Goal: Information Seeking & Learning: Learn about a topic

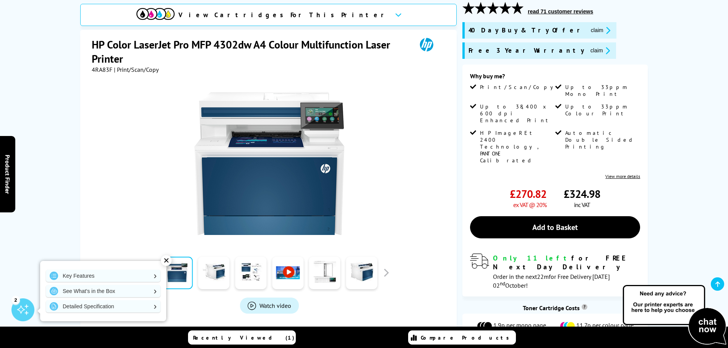
scroll to position [115, 0]
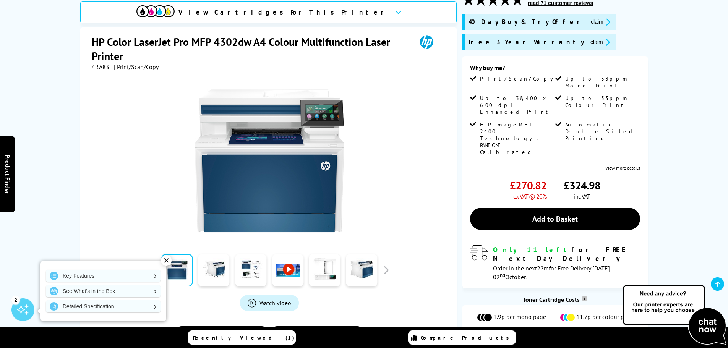
click at [292, 265] on link at bounding box center [287, 270] width 31 height 32
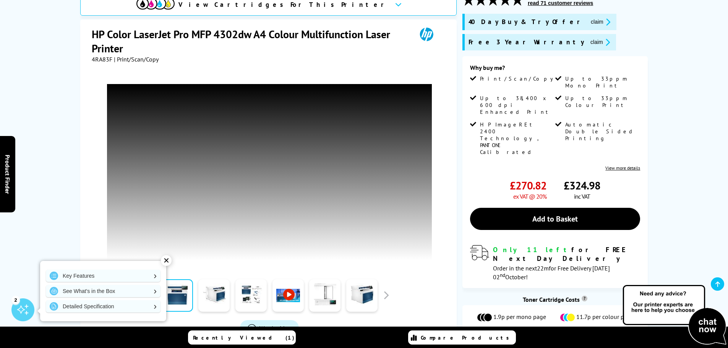
click at [166, 260] on div "✕" at bounding box center [166, 260] width 11 height 11
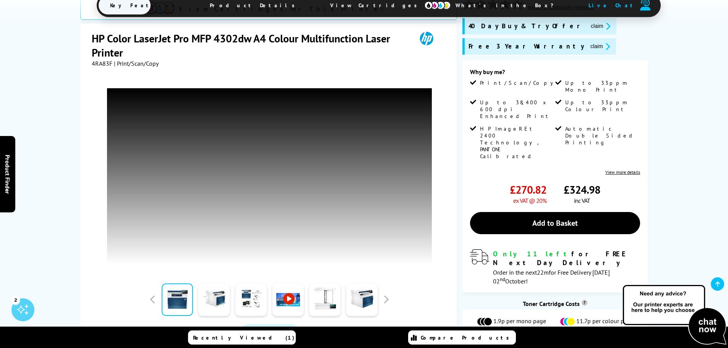
scroll to position [76, 0]
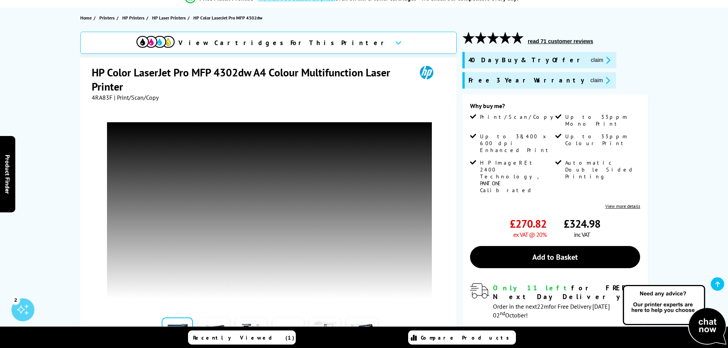
drag, startPoint x: 657, startPoint y: 51, endPoint x: 652, endPoint y: 59, distance: 9.2
click at [657, 52] on div "View Cartridges For This Printer HP Color LaserJet Pro MFP 4302dw A4 Colour Mul…" at bounding box center [364, 232] width 612 height 401
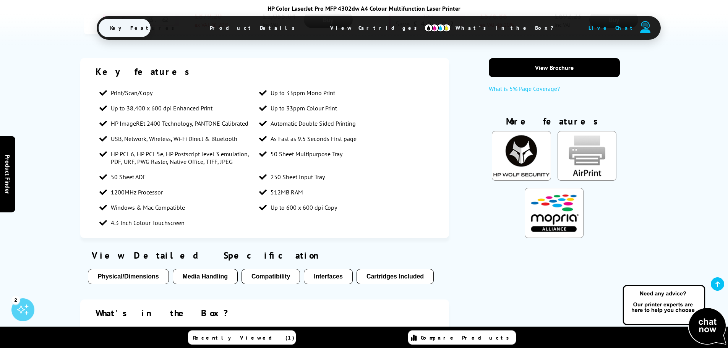
scroll to position [688, 0]
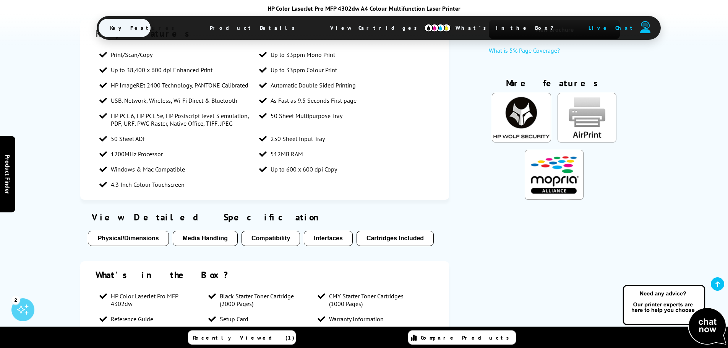
click at [209, 237] on button "Media Handling" at bounding box center [205, 238] width 65 height 15
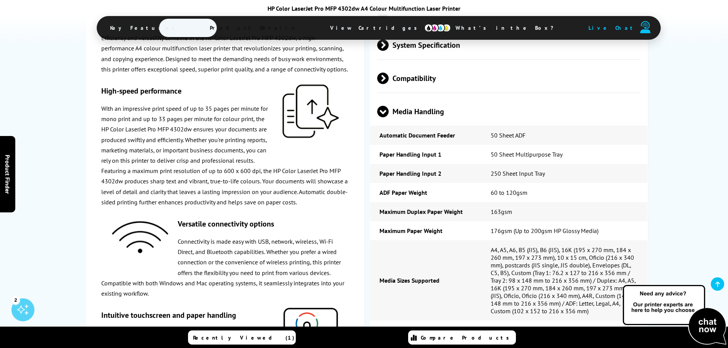
scroll to position [1707, 0]
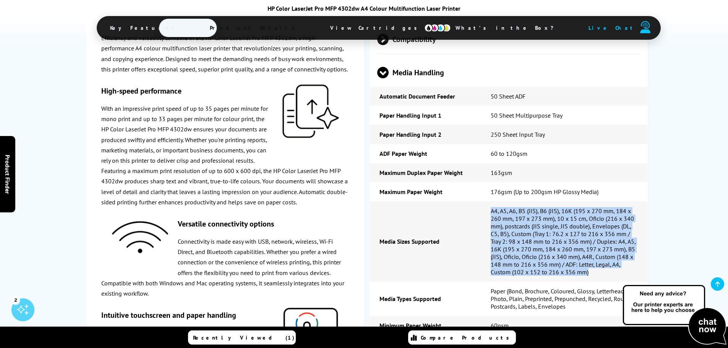
drag, startPoint x: 571, startPoint y: 271, endPoint x: 490, endPoint y: 207, distance: 102.9
click at [488, 207] on td "A4, A5, A6, B5 (JIS), B6 (JIS), 16K (195 x 270 mm, 184 x 260 mm, 197 x 273 mm),…" at bounding box center [564, 241] width 167 height 80
copy td "A4, A5, A6, B5 (JIS), B6 (JIS), 16K (195 x 270 mm, 184 x 260 mm, 197 x 273 mm),…"
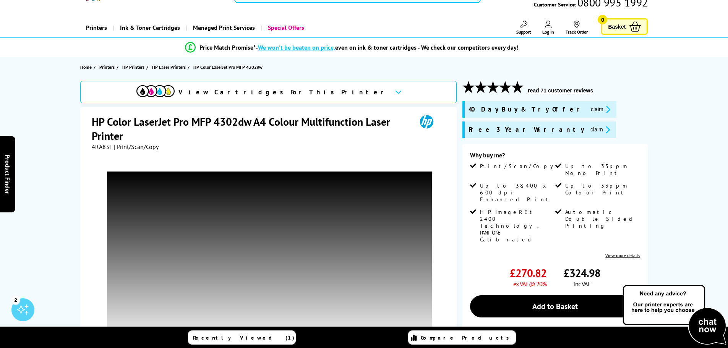
scroll to position [0, 0]
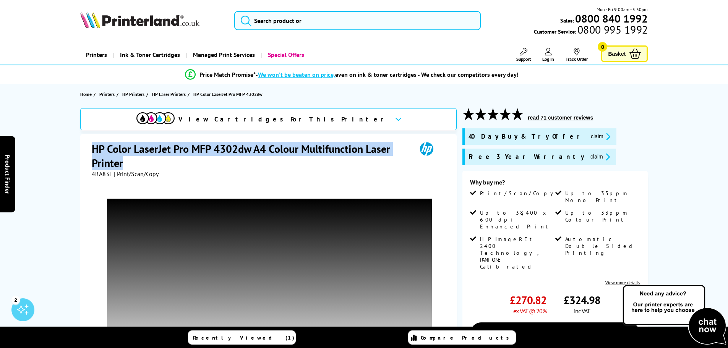
drag, startPoint x: 132, startPoint y: 163, endPoint x: 112, endPoint y: 152, distance: 23.1
click at [85, 144] on div "HP Color LaserJet Pro MFP 4302dw A4 Colour Multifunction Laser Printer 4RA83F |…" at bounding box center [268, 321] width 377 height 375
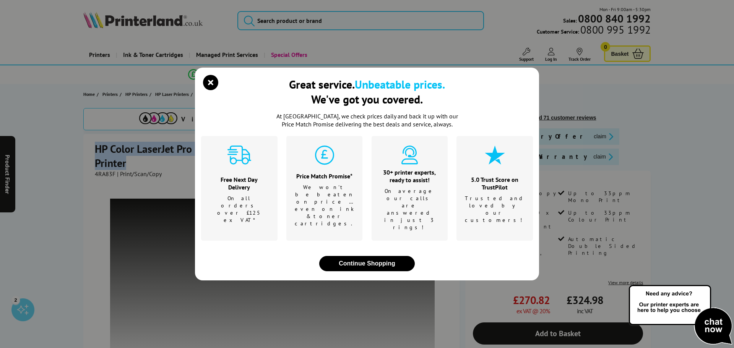
drag, startPoint x: 112, startPoint y: 152, endPoint x: 210, endPoint y: 99, distance: 110.8
click at [212, 90] on icon "close modal" at bounding box center [210, 82] width 15 height 15
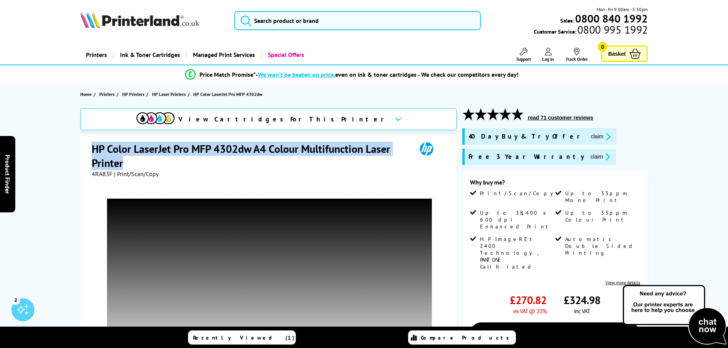
copy h1 "HP Color LaserJet Pro MFP 4302dw A4 Colour Multifunction Laser Printer"
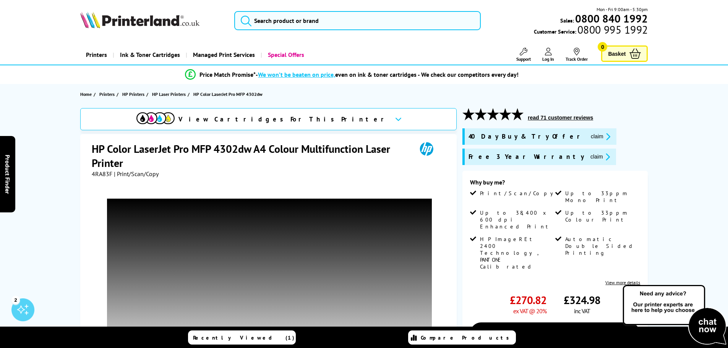
click at [443, 44] on header "Mon - Fri 9:00am - 5:30pm Sales: 0800 840 1992 Customer Service: 0800 995 1992" at bounding box center [364, 32] width 728 height 65
click at [368, 164] on h1 "HP Color LaserJet Pro MFP 4302dw A4 Colour Multifunction Laser Printer" at bounding box center [250, 156] width 317 height 28
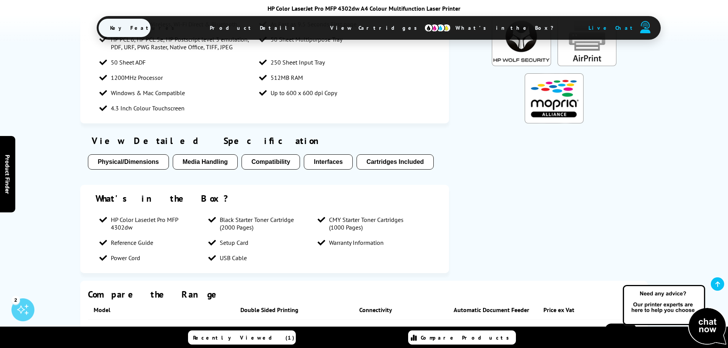
click at [206, 162] on button "Media Handling" at bounding box center [205, 161] width 65 height 15
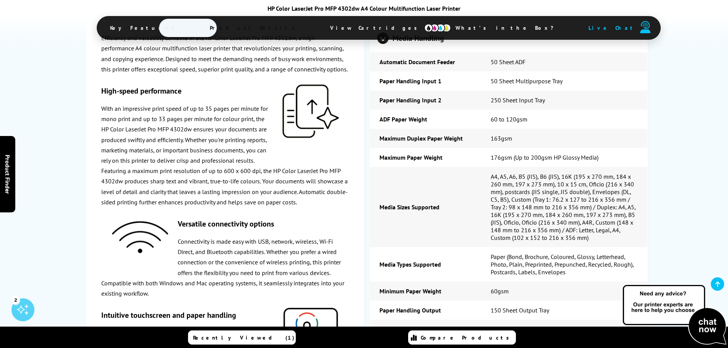
scroll to position [1784, 0]
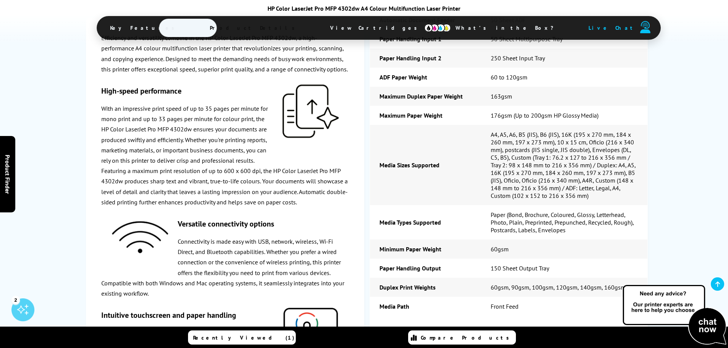
drag, startPoint x: 498, startPoint y: 184, endPoint x: 511, endPoint y: 203, distance: 22.8
click at [498, 184] on td "A4, A5, A6, B5 (JIS), B6 (JIS), 16K (195 x 270 mm, 184 x 260 mm, 197 x 273 mm),…" at bounding box center [564, 165] width 167 height 80
click at [618, 199] on td "A4, A5, A6, B5 (JIS), B6 (JIS), 16K (195 x 270 mm, 184 x 260 mm, 197 x 273 mm),…" at bounding box center [564, 165] width 167 height 80
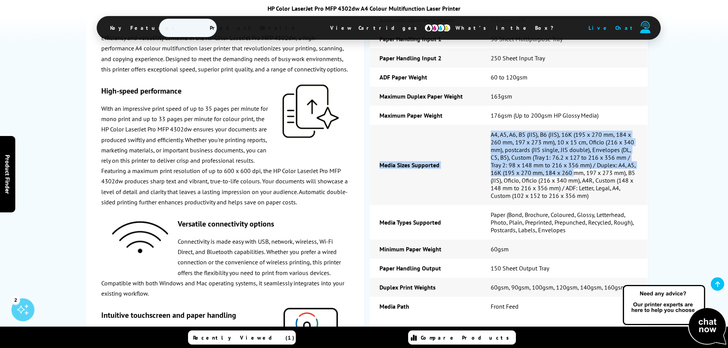
drag, startPoint x: 378, startPoint y: 164, endPoint x: 562, endPoint y: 175, distance: 184.2
click at [562, 175] on tr "Media Sizes Supported A4, A5, A6, B5 (JIS), B6 (JIS), 16K (195 x 270 mm, 184 x …" at bounding box center [509, 165] width 278 height 80
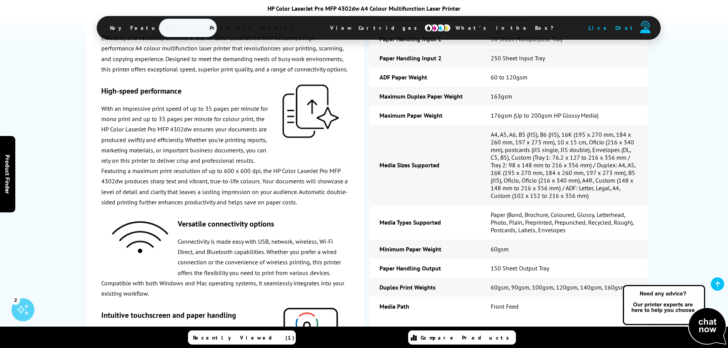
click at [593, 195] on td "A4, A5, A6, B5 (JIS), B6 (JIS), 16K (195 x 270 mm, 184 x 260 mm, 197 x 273 mm),…" at bounding box center [564, 165] width 167 height 80
click at [381, 198] on td "Media Sizes Supported" at bounding box center [425, 165] width 111 height 80
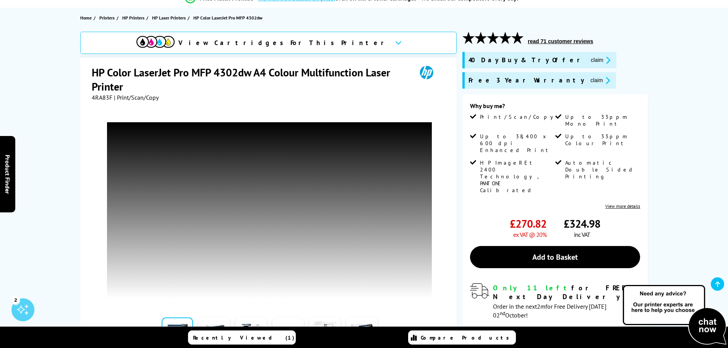
scroll to position [115, 0]
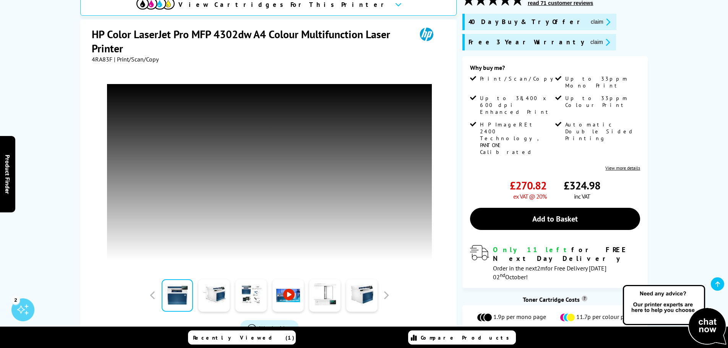
click at [230, 56] on div "4RA83F | Print/Scan/Copy" at bounding box center [269, 59] width 355 height 8
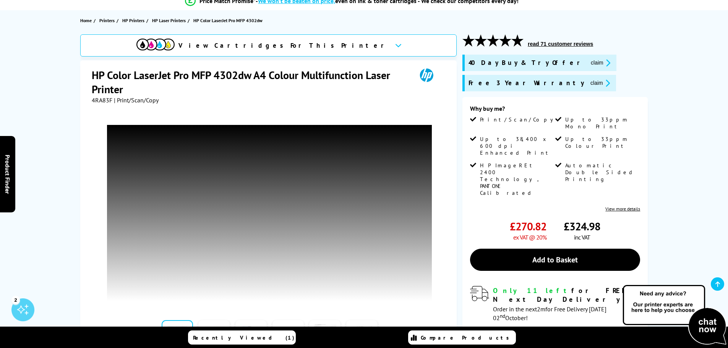
scroll to position [76, 0]
